Goal: Task Accomplishment & Management: Manage account settings

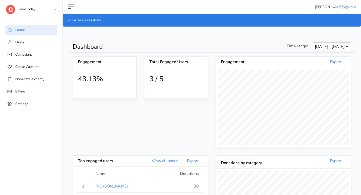
scroll to position [92, 135]
click at [49, 10] on link "GoodToday" at bounding box center [31, 8] width 50 height 9
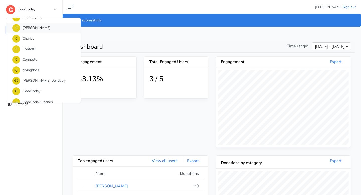
scroll to position [49, 0]
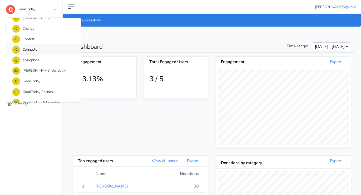
click at [46, 51] on link "C Connectd" at bounding box center [43, 49] width 75 height 11
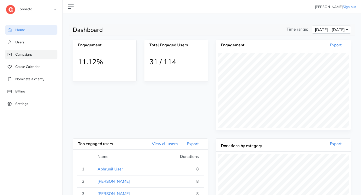
click at [34, 54] on link "Campaigns" at bounding box center [31, 55] width 52 height 10
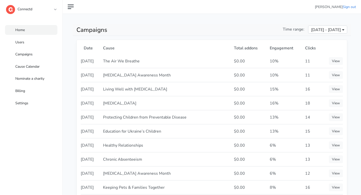
click at [30, 31] on link "Home" at bounding box center [31, 30] width 52 height 10
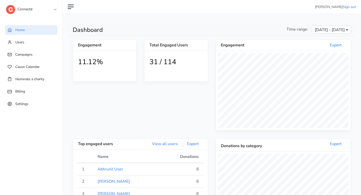
scroll to position [92, 135]
click at [22, 44] on span "Users" at bounding box center [19, 42] width 9 height 5
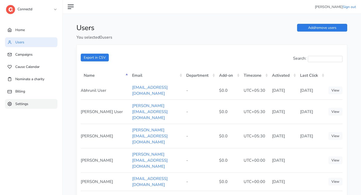
click at [16, 105] on span "Settings" at bounding box center [21, 103] width 13 height 5
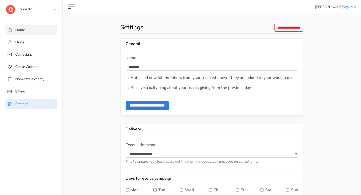
click at [34, 34] on link "Home" at bounding box center [31, 30] width 52 height 10
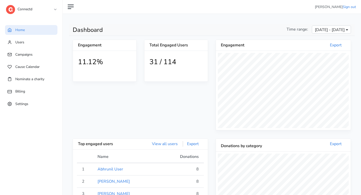
click at [334, 32] on span "[DATE] - [DATE]" at bounding box center [330, 30] width 30 height 6
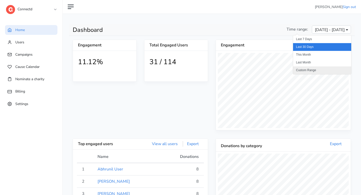
click at [319, 67] on li "Custom Range" at bounding box center [322, 70] width 58 height 8
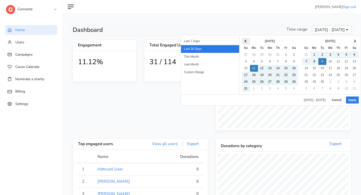
click at [245, 43] on th at bounding box center [246, 41] width 8 height 7
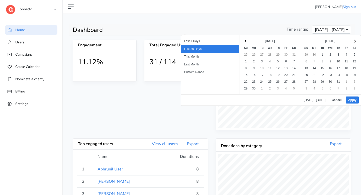
click at [245, 43] on th at bounding box center [246, 41] width 8 height 7
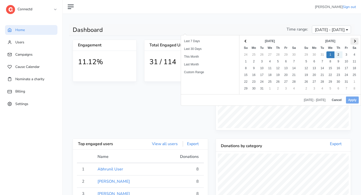
click at [353, 44] on th at bounding box center [354, 41] width 8 height 7
click at [248, 43] on th at bounding box center [246, 41] width 8 height 7
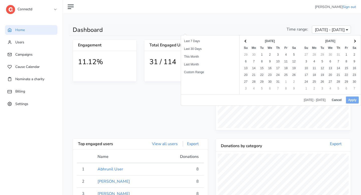
click at [248, 43] on th at bounding box center [246, 41] width 8 height 7
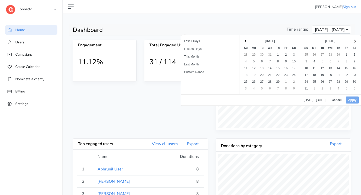
click at [248, 43] on th at bounding box center [246, 41] width 8 height 7
click at [353, 42] on th at bounding box center [354, 41] width 8 height 7
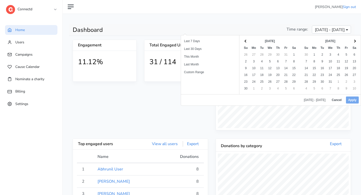
click at [353, 42] on th at bounding box center [354, 41] width 8 height 7
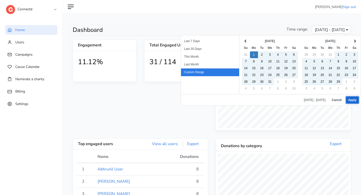
click at [351, 98] on button "Apply" at bounding box center [352, 99] width 13 height 7
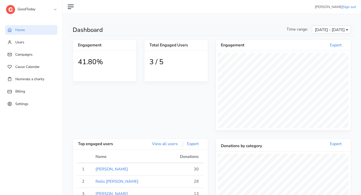
scroll to position [92, 135]
click at [53, 10] on link "GoodToday" at bounding box center [31, 8] width 50 height 9
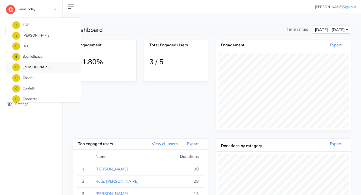
scroll to position [0, 0]
click at [38, 95] on link "C Connectd" at bounding box center [43, 98] width 75 height 11
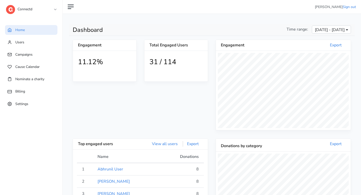
scroll to position [92, 135]
click at [39, 41] on link "Users" at bounding box center [31, 42] width 52 height 10
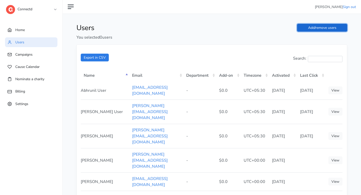
click at [314, 30] on link "Add/remove users" at bounding box center [322, 28] width 50 height 8
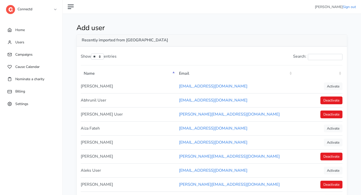
click at [340, 72] on th ": activate to sort column ascending" at bounding box center [317, 73] width 49 height 13
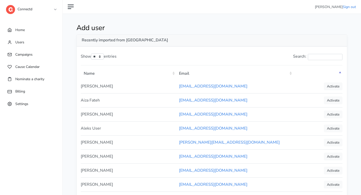
click at [340, 74] on th ": activate to sort column descending" at bounding box center [317, 73] width 49 height 13
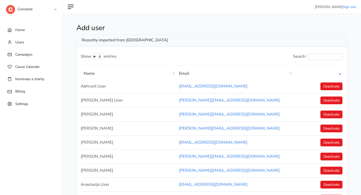
click at [340, 71] on th ": activate to sort column ascending" at bounding box center [317, 73] width 49 height 13
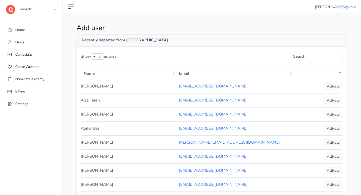
click at [339, 76] on th ": activate to sort column descending" at bounding box center [317, 73] width 49 height 13
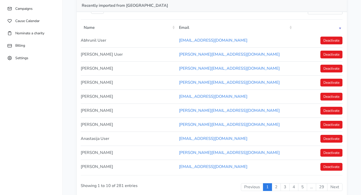
scroll to position [30, 0]
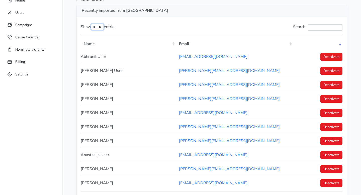
click at [102, 26] on select "** ** ** ***" at bounding box center [97, 27] width 13 height 6
select select "***"
click at [92, 24] on select "** ** ** ***" at bounding box center [97, 27] width 13 height 6
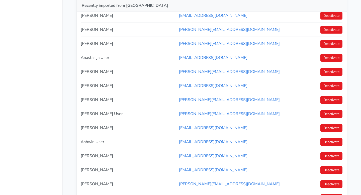
scroll to position [0, 0]
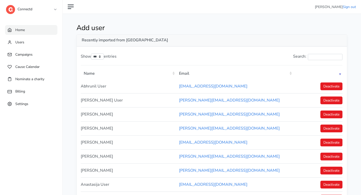
click at [24, 32] on span "Home" at bounding box center [20, 30] width 10 height 5
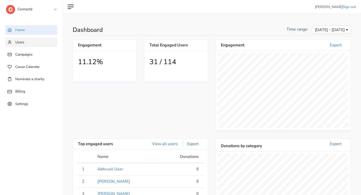
click at [27, 45] on link "Users" at bounding box center [31, 42] width 52 height 10
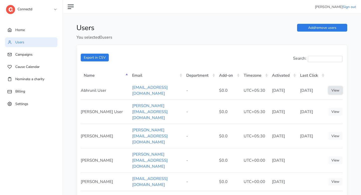
click at [333, 88] on link "View" at bounding box center [335, 90] width 14 height 8
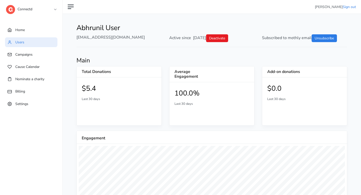
drag, startPoint x: 192, startPoint y: 38, endPoint x: 214, endPoint y: 38, distance: 22.1
click at [214, 38] on div "Active since [DATE] Deactivate" at bounding box center [211, 38] width 93 height 8
click at [42, 57] on link "Campaigns" at bounding box center [31, 55] width 52 height 10
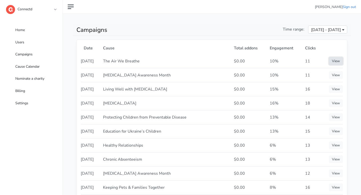
click at [336, 59] on link "View" at bounding box center [336, 61] width 14 height 8
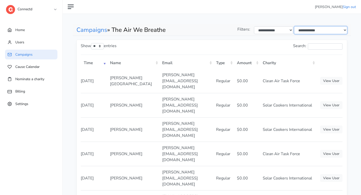
click at [334, 31] on select "**********" at bounding box center [320, 30] width 53 height 8
click at [49, 66] on link "Cause Calendar" at bounding box center [31, 67] width 52 height 10
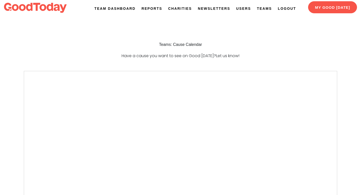
scroll to position [2, 0]
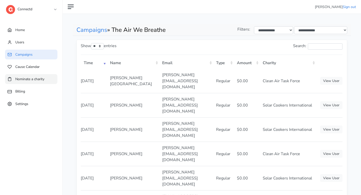
click at [41, 79] on span "Nominate a charity" at bounding box center [29, 79] width 29 height 5
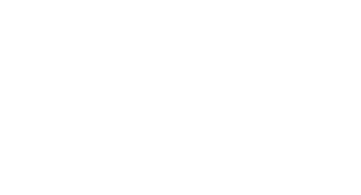
scroll to position [220, 0]
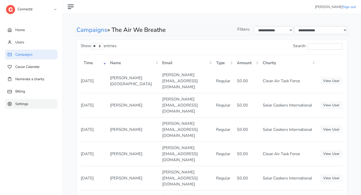
click at [26, 102] on span "Settings" at bounding box center [21, 103] width 13 height 5
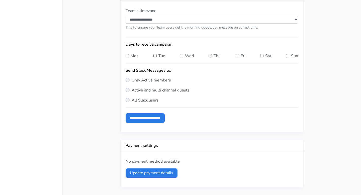
scroll to position [133, 0]
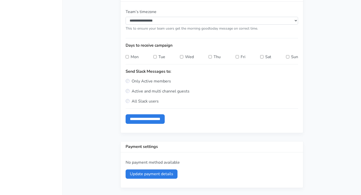
click at [181, 58] on div "Wed" at bounding box center [187, 57] width 14 height 6
click at [185, 58] on div "Wed" at bounding box center [187, 57] width 14 height 6
click at [164, 119] on input "**********" at bounding box center [145, 118] width 39 height 9
type input "**********"
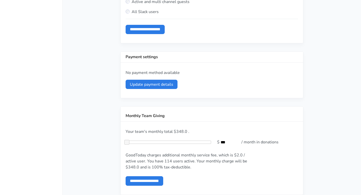
scroll to position [240, 0]
drag, startPoint x: 225, startPoint y: 143, endPoint x: 219, endPoint y: 143, distance: 6.0
click at [220, 143] on input "***" at bounding box center [231, 142] width 22 height 8
drag, startPoint x: 139, startPoint y: 167, endPoint x: 129, endPoint y: 168, distance: 9.8
click at [129, 168] on p "GoodToday charges additional monthly service fee, which is $2.0 / active user. …" at bounding box center [190, 161] width 129 height 18
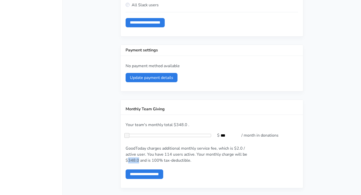
scroll to position [247, 0]
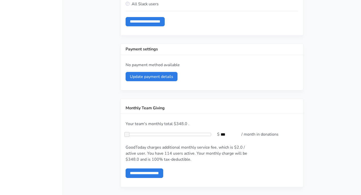
click at [223, 133] on input "***" at bounding box center [231, 135] width 22 height 8
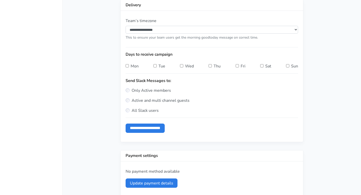
scroll to position [0, 0]
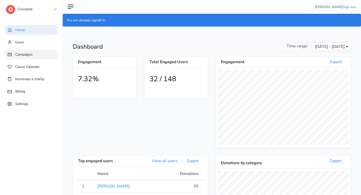
click at [27, 54] on span "Campaigns" at bounding box center [23, 54] width 17 height 5
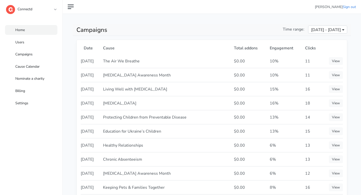
click at [33, 30] on link "Home" at bounding box center [31, 30] width 52 height 10
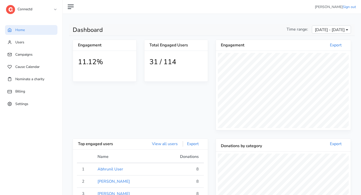
scroll to position [92, 135]
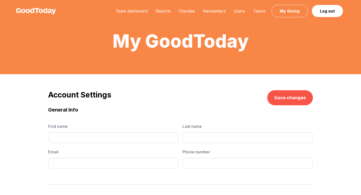
type input "*****"
type input "*********"
type input "**********"
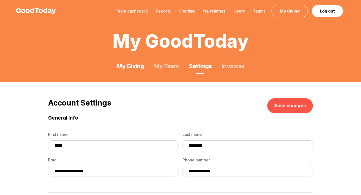
click at [131, 66] on link "My Giving" at bounding box center [130, 66] width 27 height 8
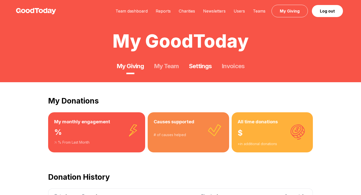
click at [198, 67] on link "Settings" at bounding box center [200, 66] width 23 height 8
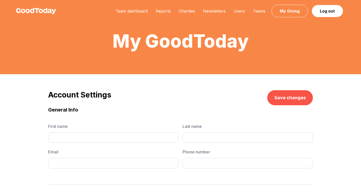
type input "*****"
type input "*********"
type input "**********"
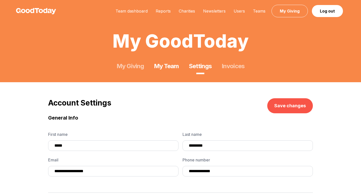
click at [173, 68] on link "My Team" at bounding box center [166, 66] width 25 height 8
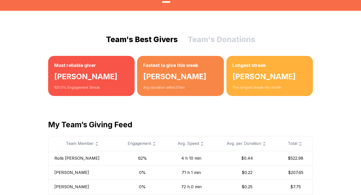
scroll to position [20, 0]
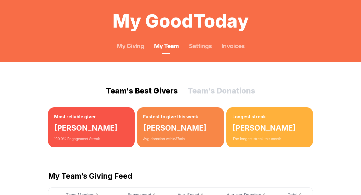
click at [206, 91] on button "Team's Donations" at bounding box center [221, 90] width 67 height 9
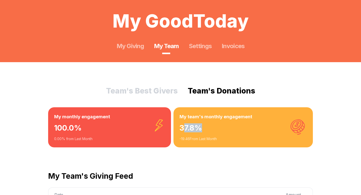
drag, startPoint x: 199, startPoint y: 126, endPoint x: 183, endPoint y: 126, distance: 16.3
click at [183, 126] on div "37.8 %" at bounding box center [243, 128] width 128 height 16
drag, startPoint x: 85, startPoint y: 125, endPoint x: 52, endPoint y: 125, distance: 33.1
click at [52, 125] on div "My monthly engagement 100.0 % 0.00 % from Last Month" at bounding box center [109, 127] width 123 height 40
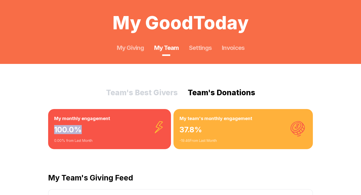
scroll to position [0, 0]
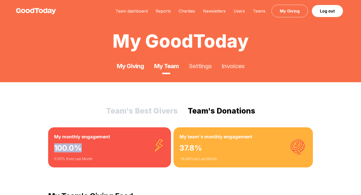
click at [124, 70] on link "My Giving" at bounding box center [130, 66] width 27 height 8
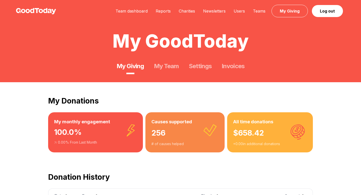
scroll to position [26, 0]
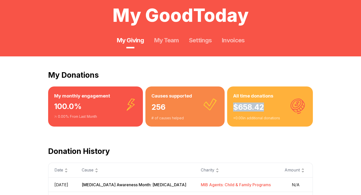
drag, startPoint x: 265, startPoint y: 109, endPoint x: 233, endPoint y: 108, distance: 31.9
click at [233, 108] on div "$ 658.42" at bounding box center [270, 107] width 74 height 16
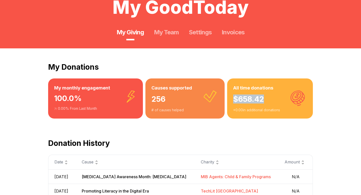
scroll to position [31, 0]
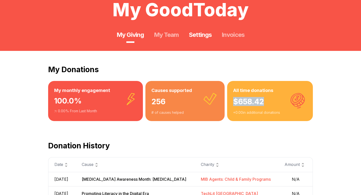
click at [204, 33] on link "Settings" at bounding box center [200, 35] width 23 height 8
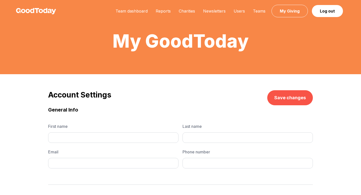
type input "*****"
type input "*********"
type input "**********"
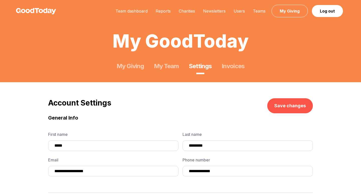
scroll to position [88, 0]
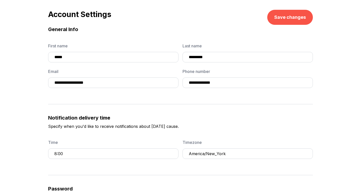
click at [87, 153] on button "8:00" at bounding box center [113, 153] width 130 height 11
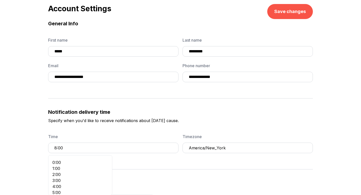
scroll to position [19, 0]
click at [132, 131] on p "Specify when you'd like to receive notifications about today's cause." at bounding box center [180, 126] width 265 height 16
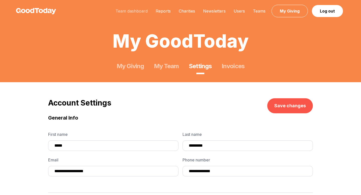
click at [127, 10] on link "Team dashboard" at bounding box center [132, 11] width 40 height 5
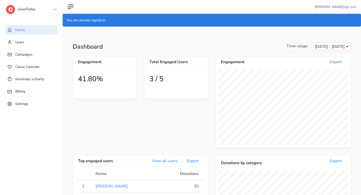
scroll to position [92, 135]
click at [25, 43] on link "Users" at bounding box center [31, 42] width 52 height 10
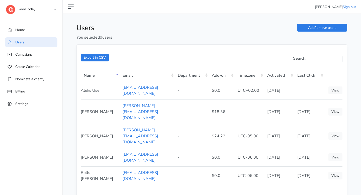
click at [31, 12] on link "GoodToday" at bounding box center [31, 8] width 50 height 9
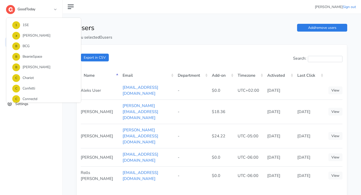
click at [222, 53] on div "Search:" at bounding box center [212, 59] width 262 height 15
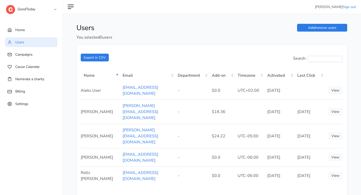
click at [234, 76] on th "Add-on" at bounding box center [222, 75] width 26 height 13
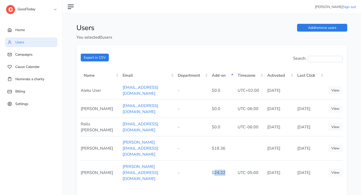
drag, startPoint x: 226, startPoint y: 145, endPoint x: 215, endPoint y: 144, distance: 11.3
click at [215, 160] on td "$24.22" at bounding box center [222, 172] width 26 height 24
click at [29, 56] on span "Campaigns" at bounding box center [23, 54] width 17 height 5
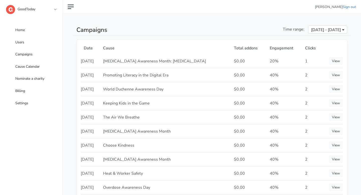
click at [325, 29] on span "[DATE] - [DATE]" at bounding box center [326, 30] width 30 height 6
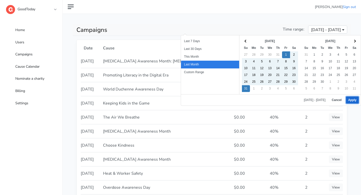
click at [347, 100] on button "Apply" at bounding box center [352, 99] width 13 height 7
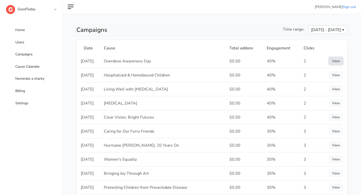
click at [333, 59] on link "View" at bounding box center [336, 61] width 14 height 8
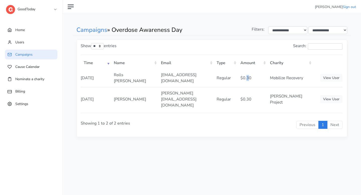
click at [248, 75] on td "$0.30" at bounding box center [252, 78] width 30 height 18
click at [250, 90] on td "$0.30" at bounding box center [252, 99] width 30 height 24
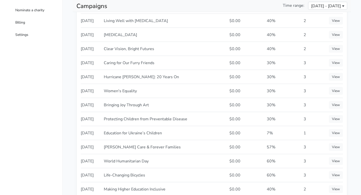
scroll to position [70, 0]
